Goal: Information Seeking & Learning: Find specific page/section

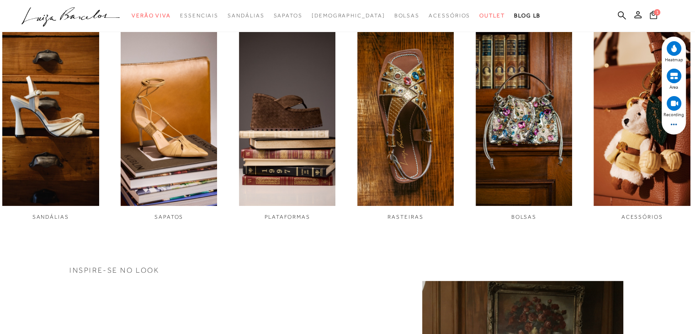
scroll to position [685, 0]
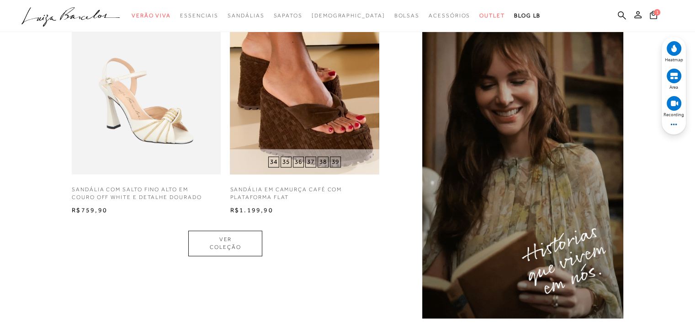
click at [281, 106] on img at bounding box center [304, 99] width 149 height 149
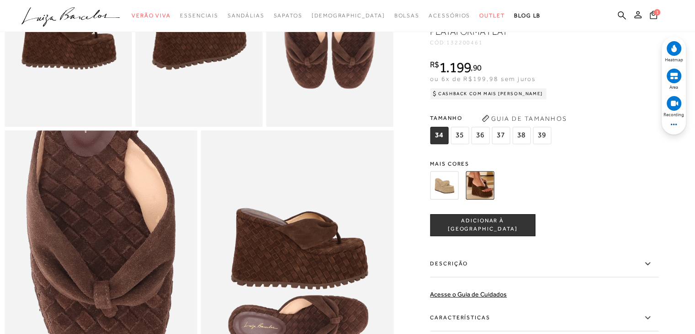
scroll to position [411, 0]
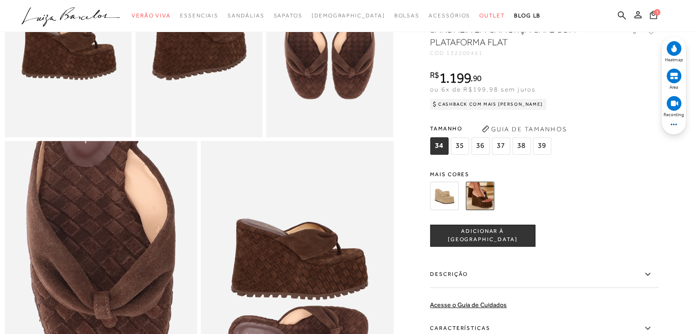
click at [461, 56] on span "132200461" at bounding box center [464, 53] width 37 height 6
copy span "132200461"
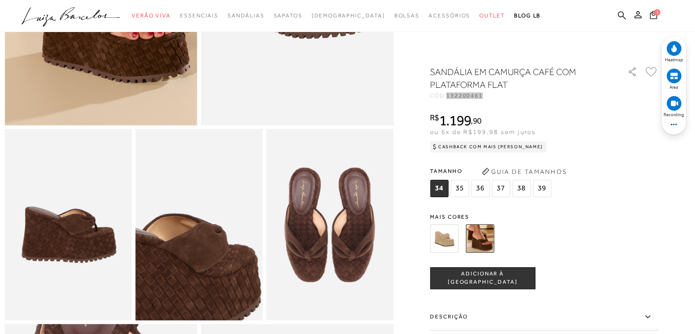
scroll to position [46, 0]
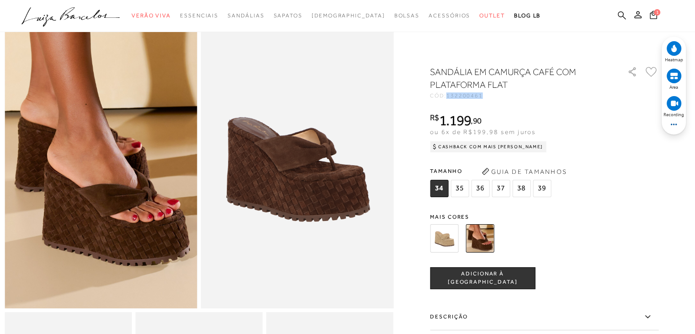
click at [623, 18] on icon at bounding box center [622, 15] width 8 height 9
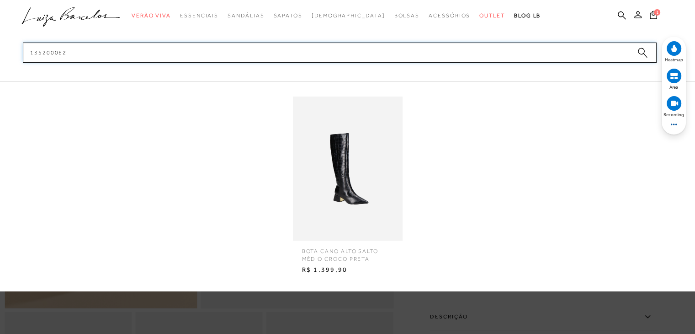
type input "135200062"
click at [343, 173] on img at bounding box center [348, 168] width 110 height 144
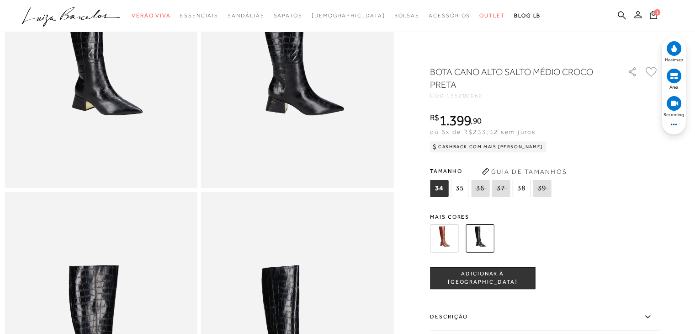
scroll to position [46, 0]
